Goal: Information Seeking & Learning: Check status

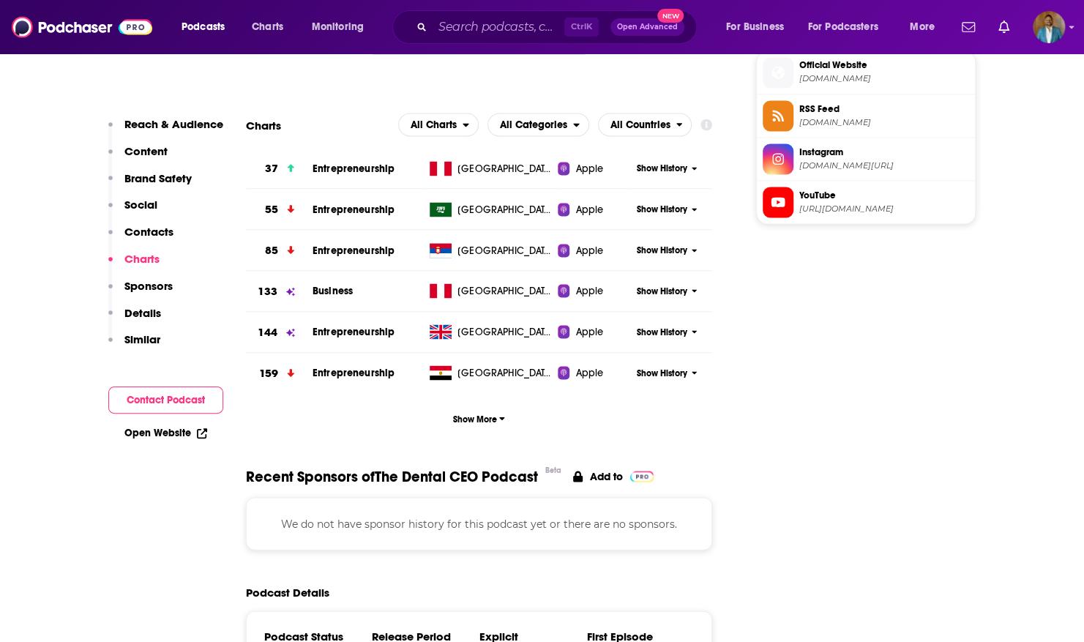
scroll to position [1533, 0]
click at [515, 420] on button "Show More" at bounding box center [479, 417] width 467 height 27
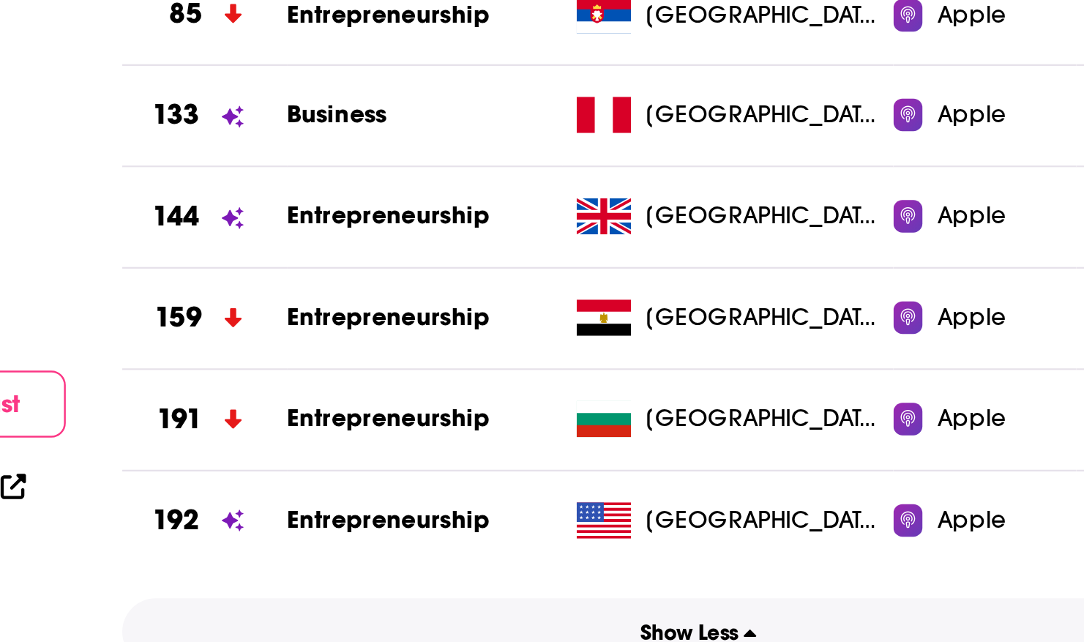
scroll to position [1540, 0]
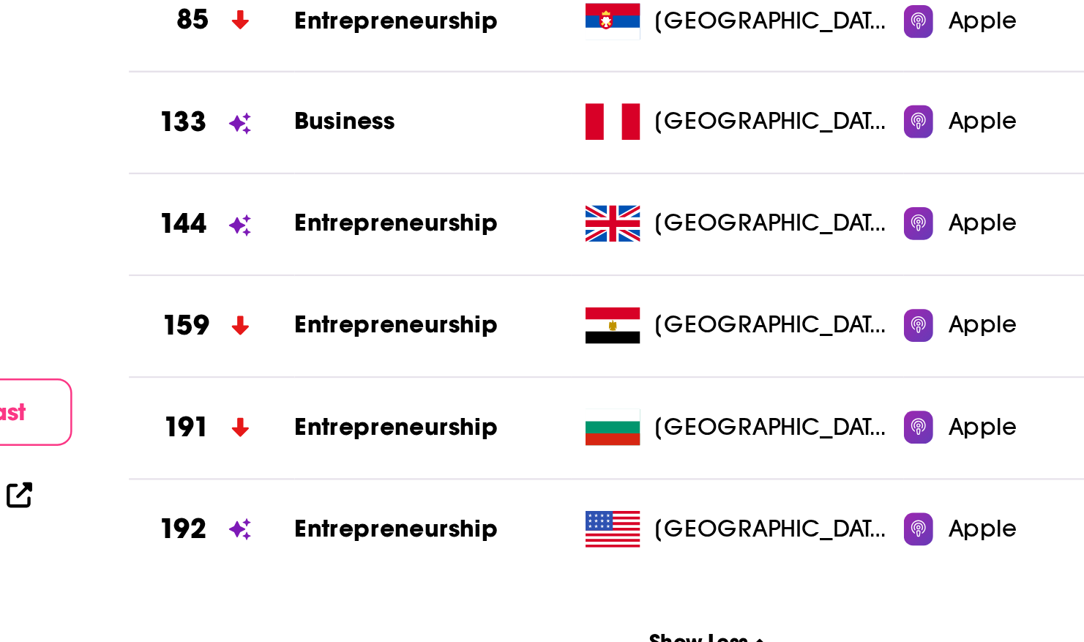
click at [291, 321] on icon at bounding box center [290, 325] width 9 height 9
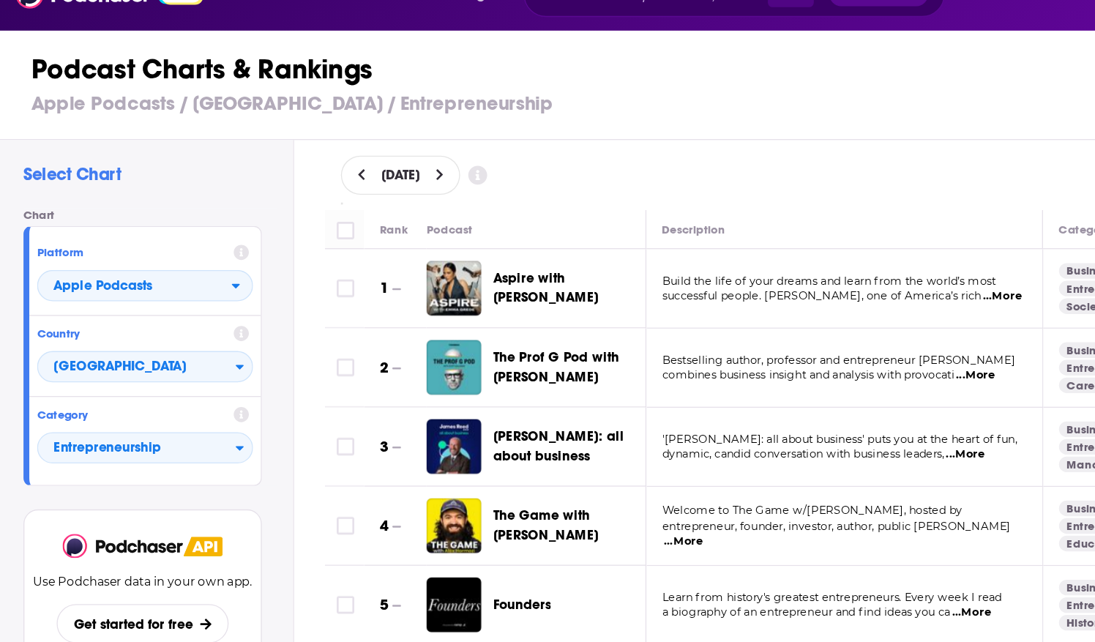
click at [333, 157] on icon at bounding box center [329, 162] width 7 height 10
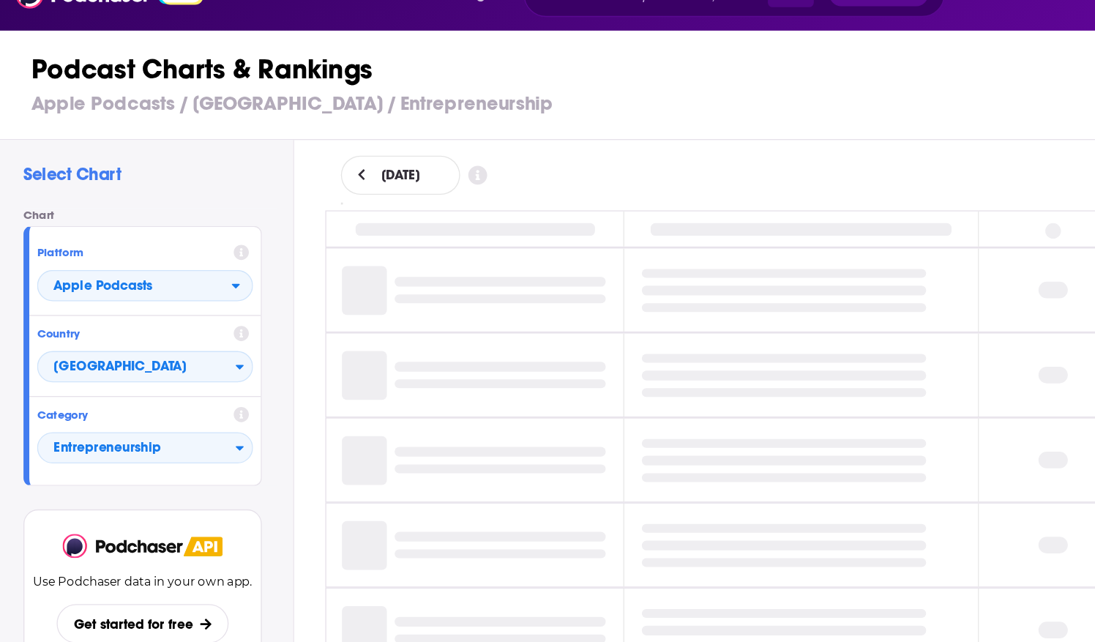
click at [345, 165] on div "[DATE]" at bounding box center [299, 162] width 89 height 29
select select "8"
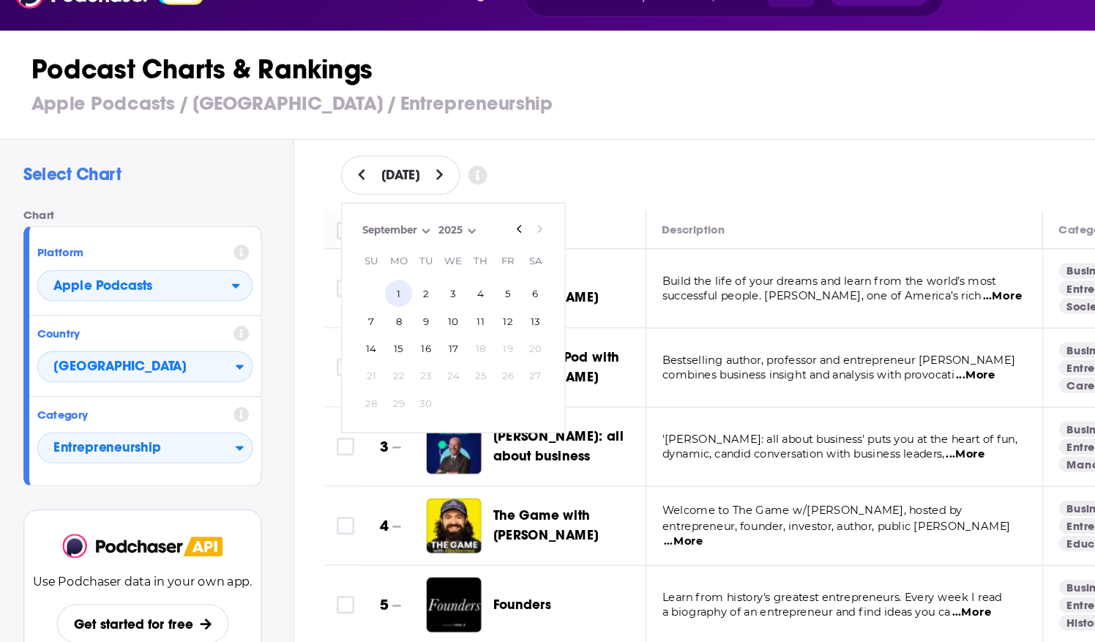
click at [297, 247] on button "1" at bounding box center [298, 251] width 20 height 20
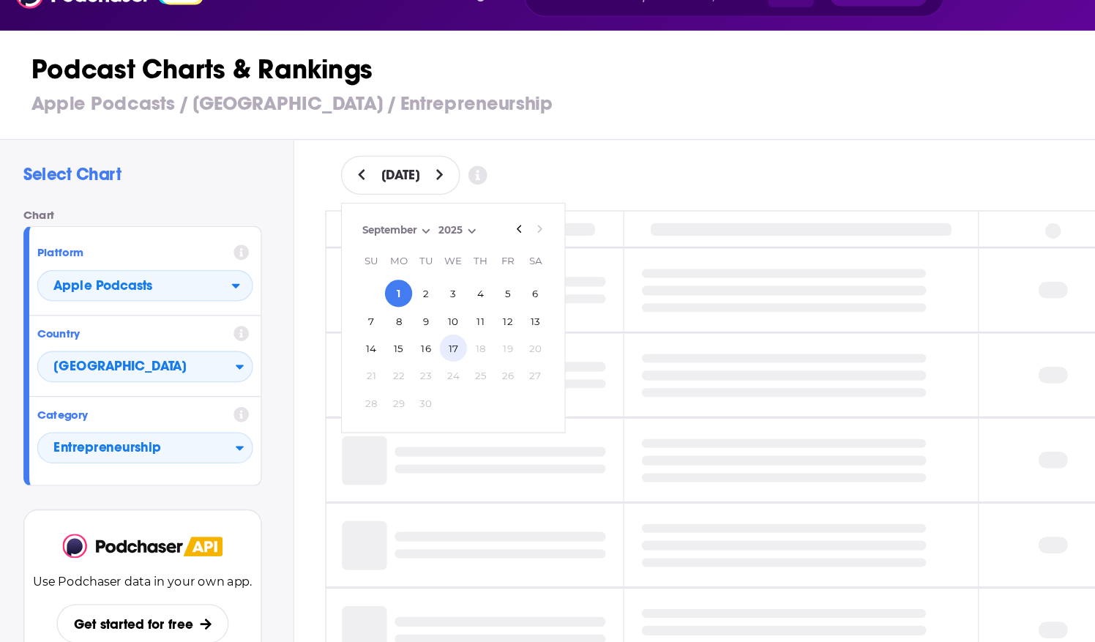
click at [340, 291] on button "17" at bounding box center [339, 292] width 20 height 20
click at [558, 72] on h1 "Podcast Charts & Rankings" at bounding box center [553, 83] width 1061 height 26
